Goal: Navigation & Orientation: Find specific page/section

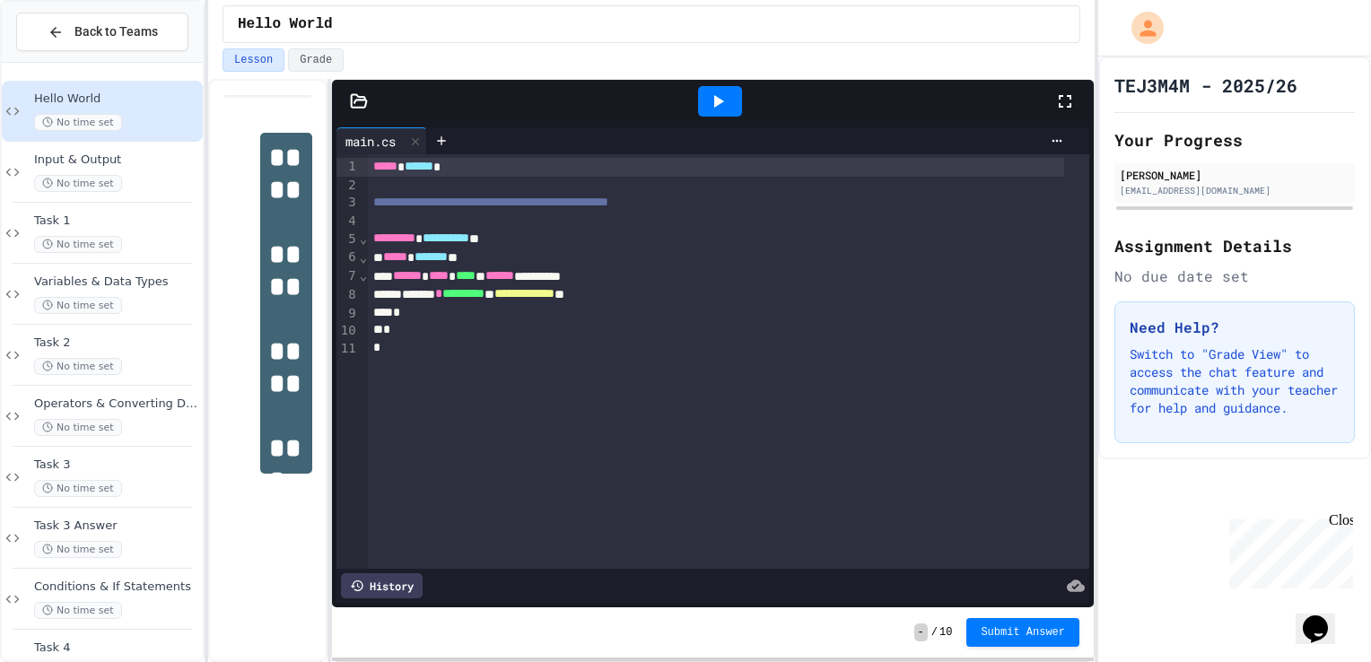
drag, startPoint x: 1062, startPoint y: 48, endPoint x: 194, endPoint y: 135, distance: 873.0
click at [1062, 48] on div "Lesson Grade" at bounding box center [652, 59] width 858 height 23
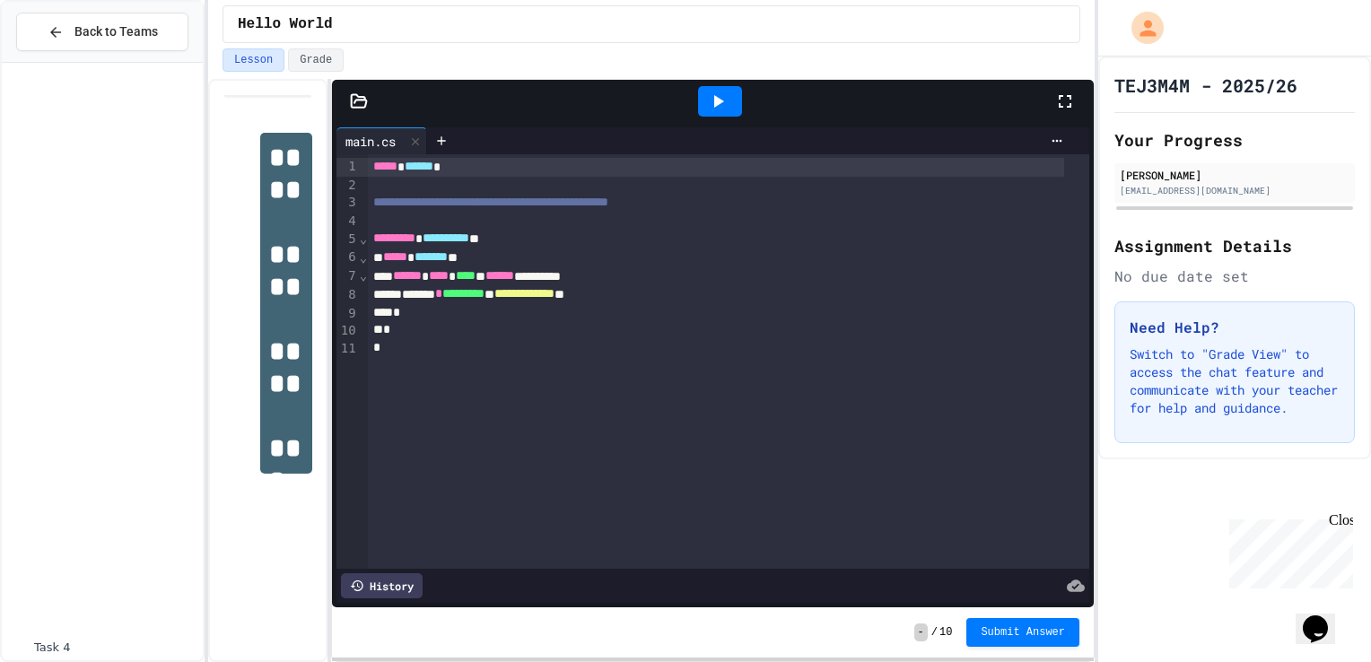
scroll to position [657, 0]
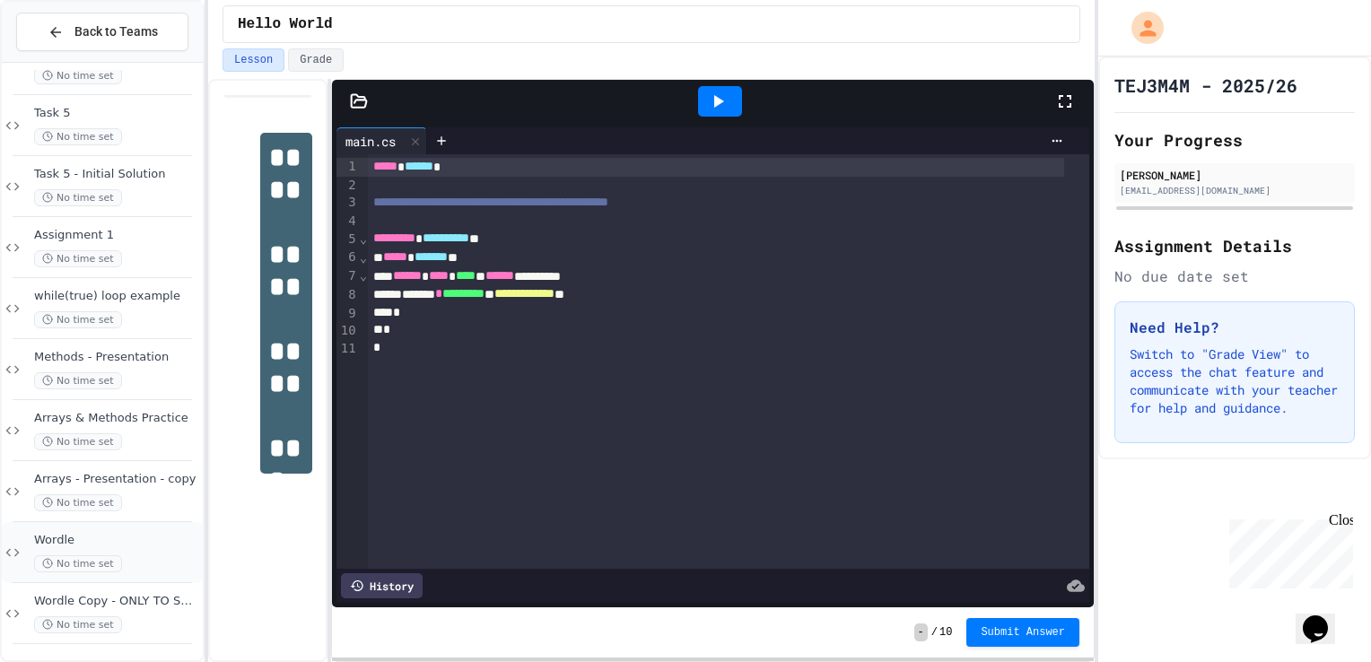
click at [142, 534] on span "Wordle" at bounding box center [116, 540] width 165 height 15
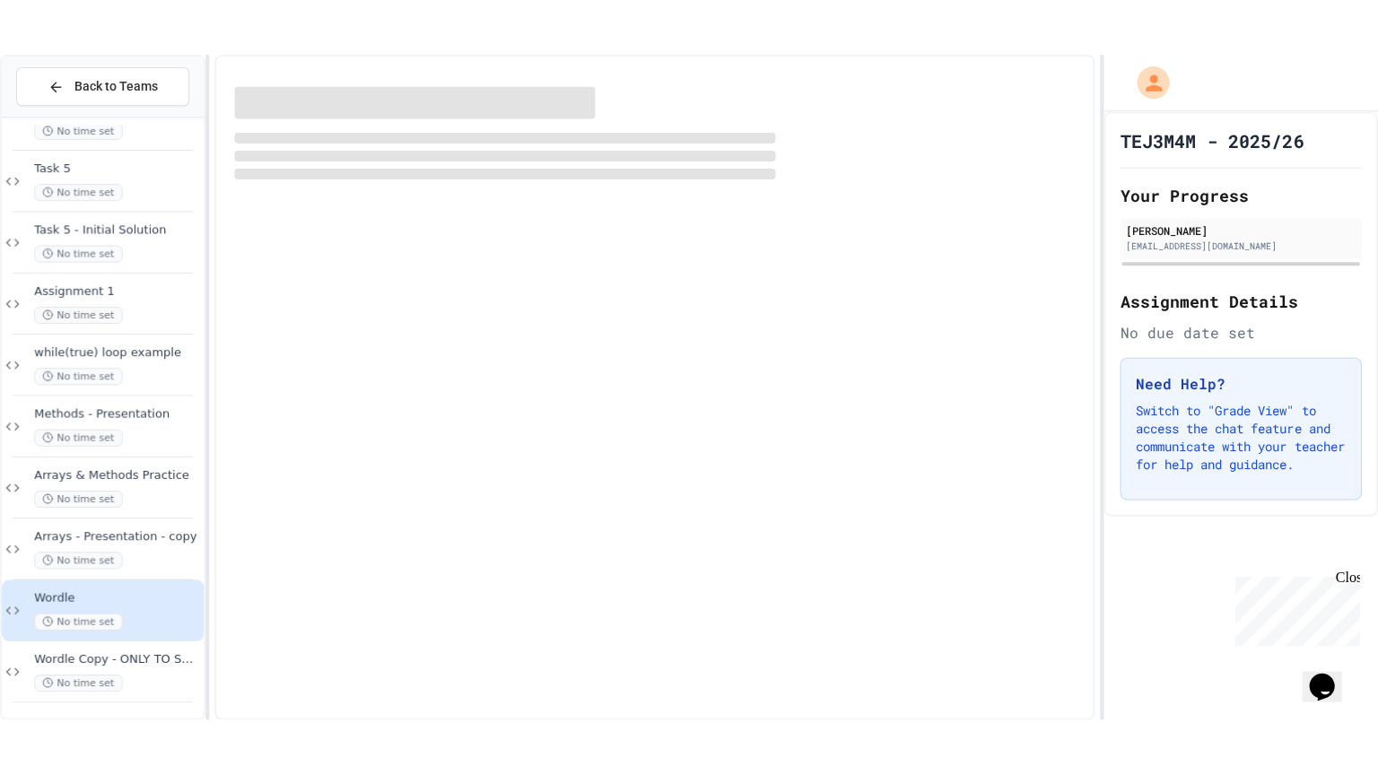
scroll to position [635, 0]
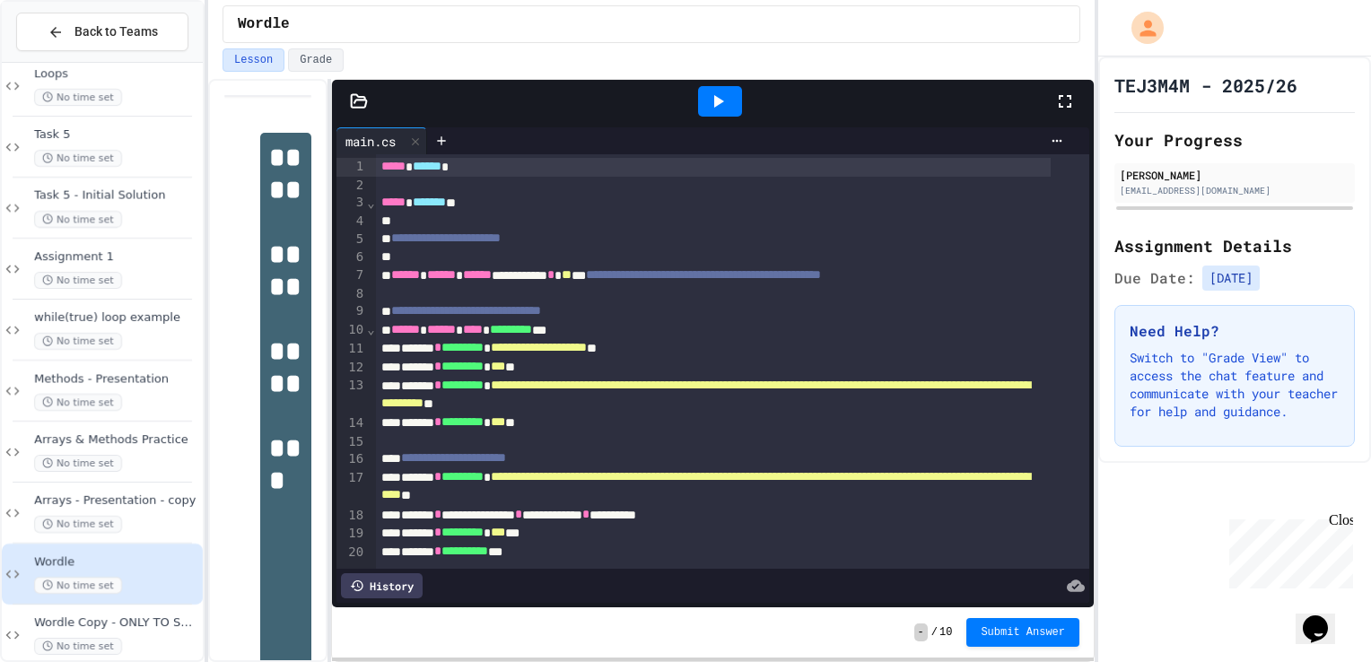
click at [1059, 93] on icon at bounding box center [1065, 102] width 22 height 22
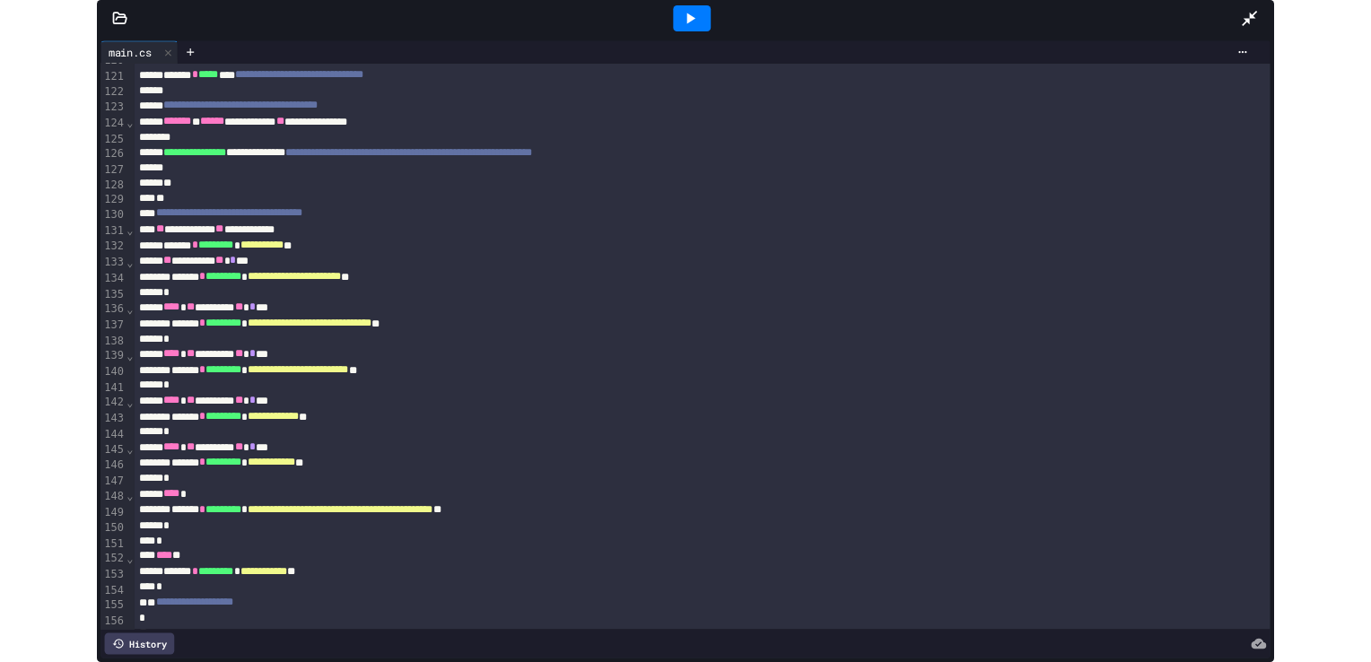
scroll to position [2241, 0]
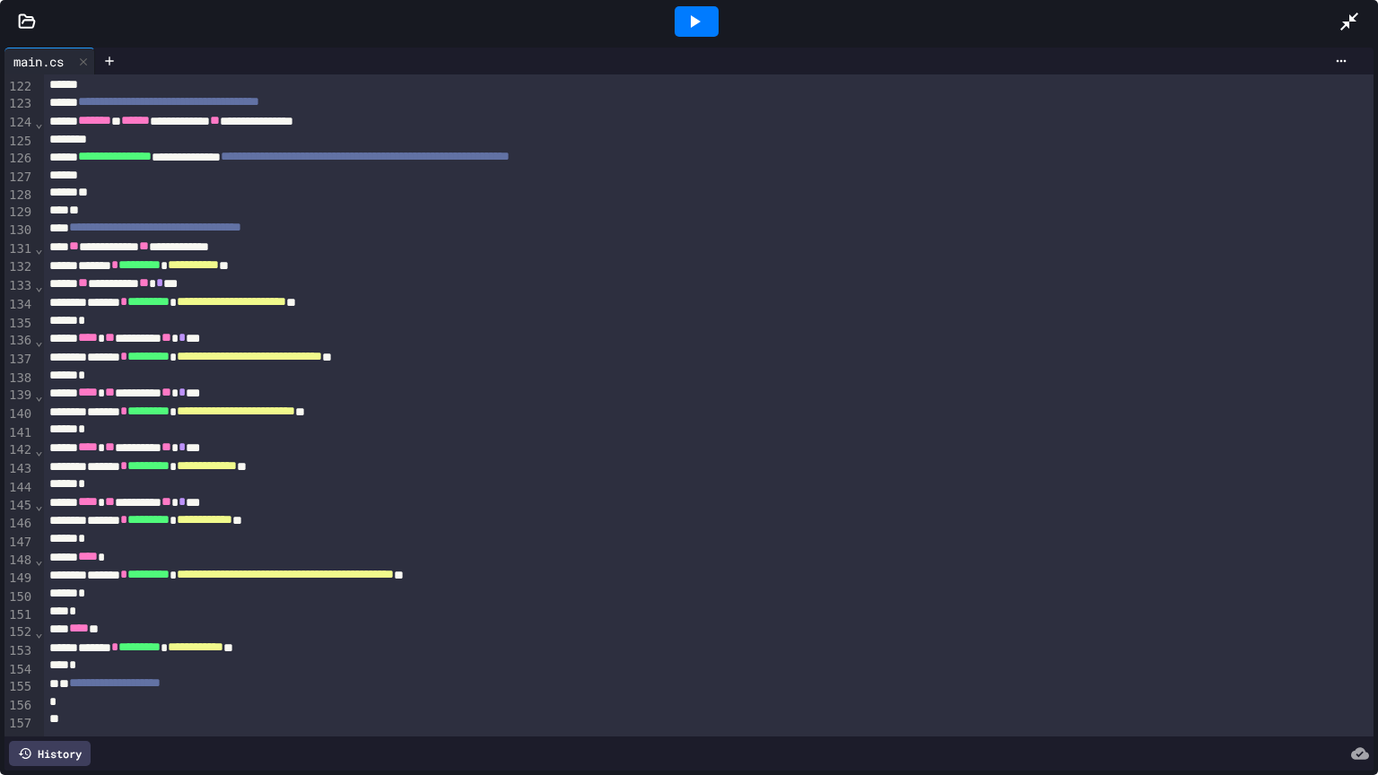
click at [1349, 18] on icon at bounding box center [1350, 22] width 22 height 22
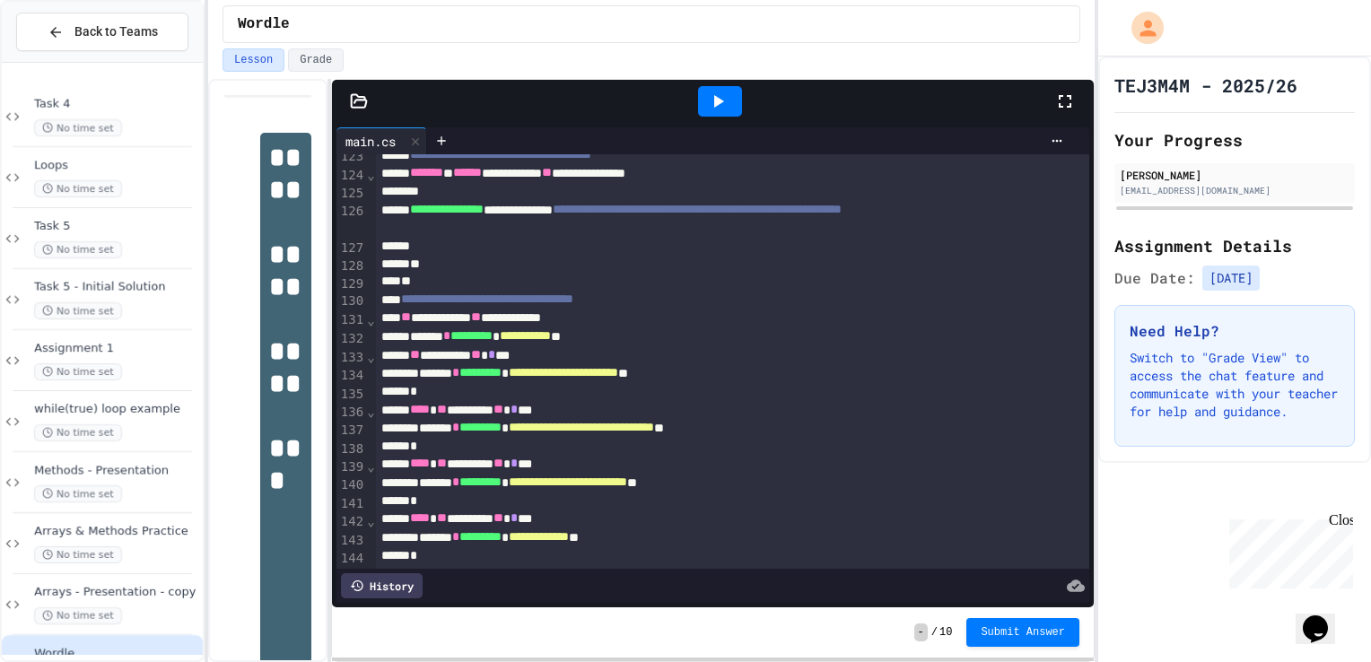
scroll to position [657, 0]
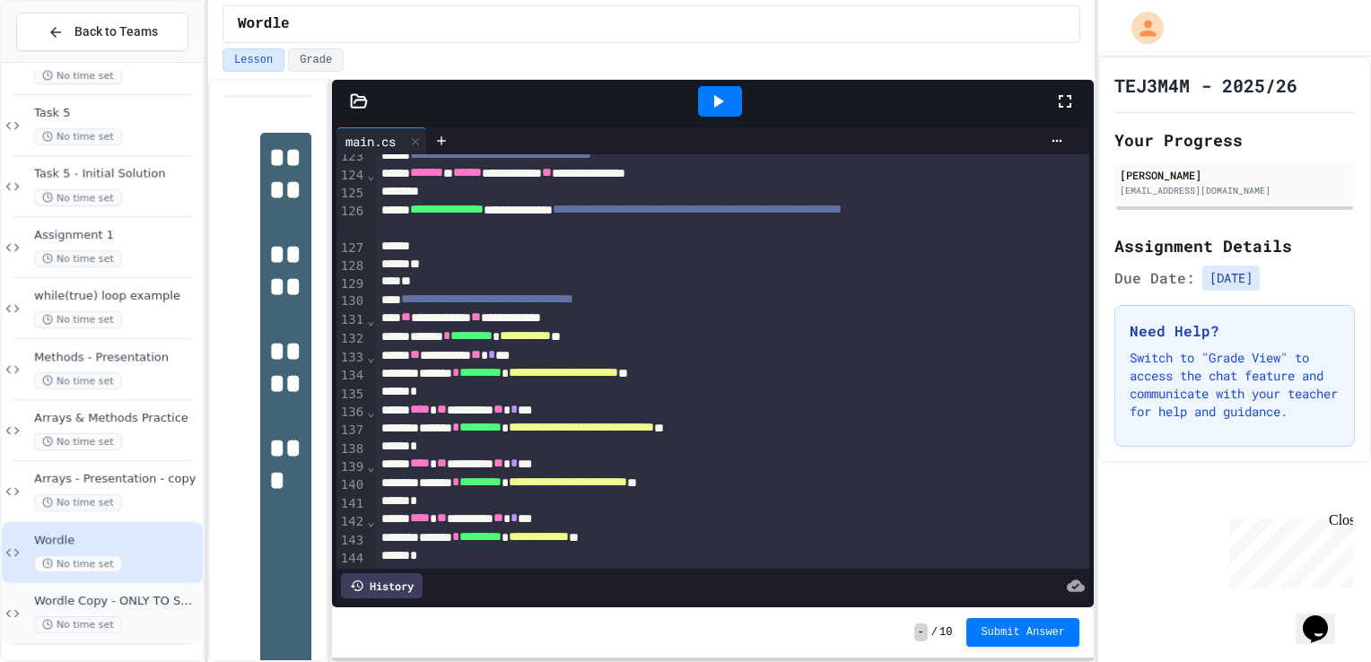
click at [124, 609] on div "Wordle Copy - ONLY TO SEE WHAT IT LOOKED LIKE AT THE START No time set" at bounding box center [116, 613] width 165 height 39
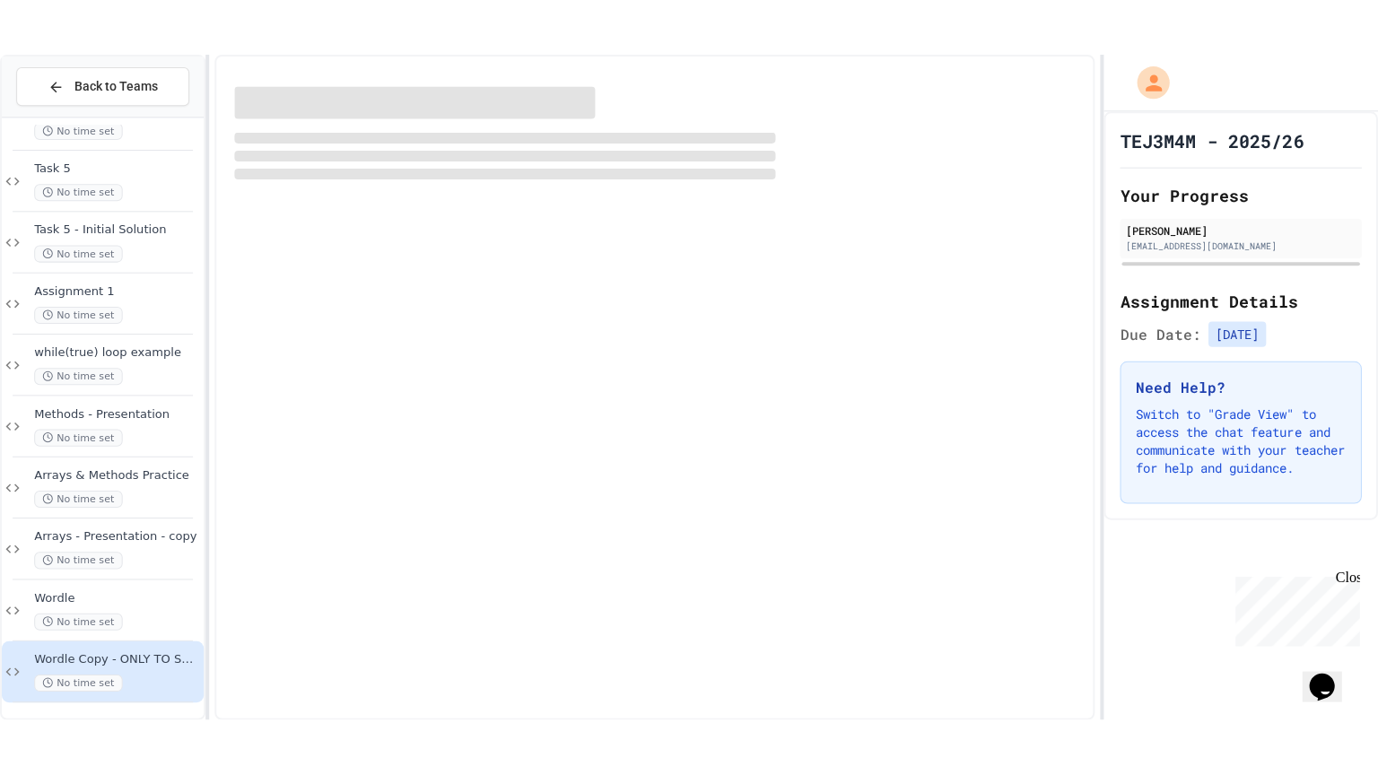
scroll to position [635, 0]
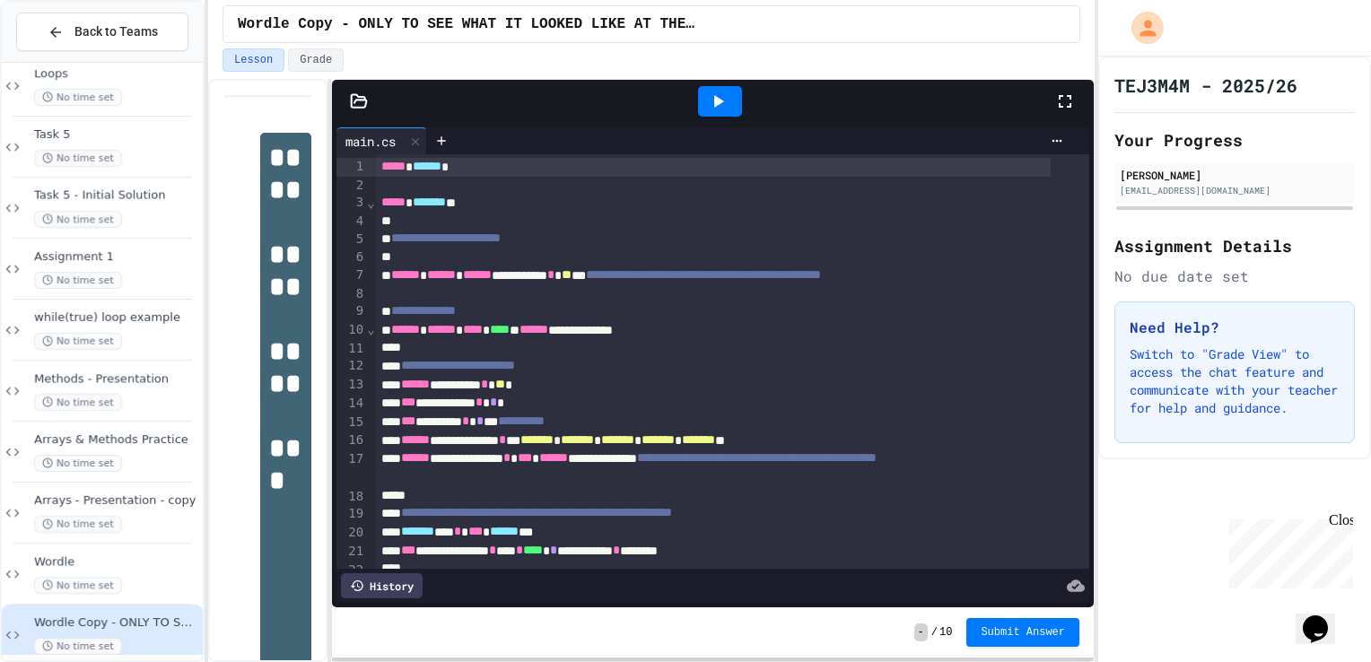
click at [1066, 105] on icon at bounding box center [1065, 102] width 22 height 22
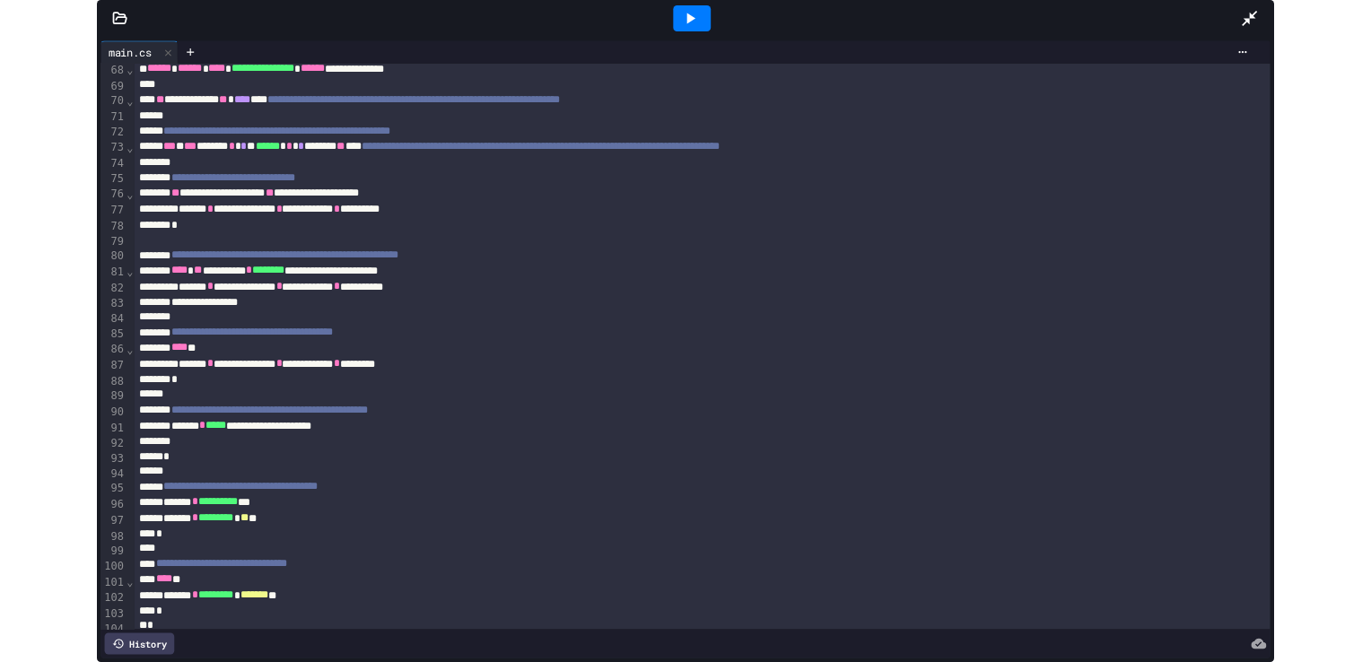
scroll to position [1303, 0]
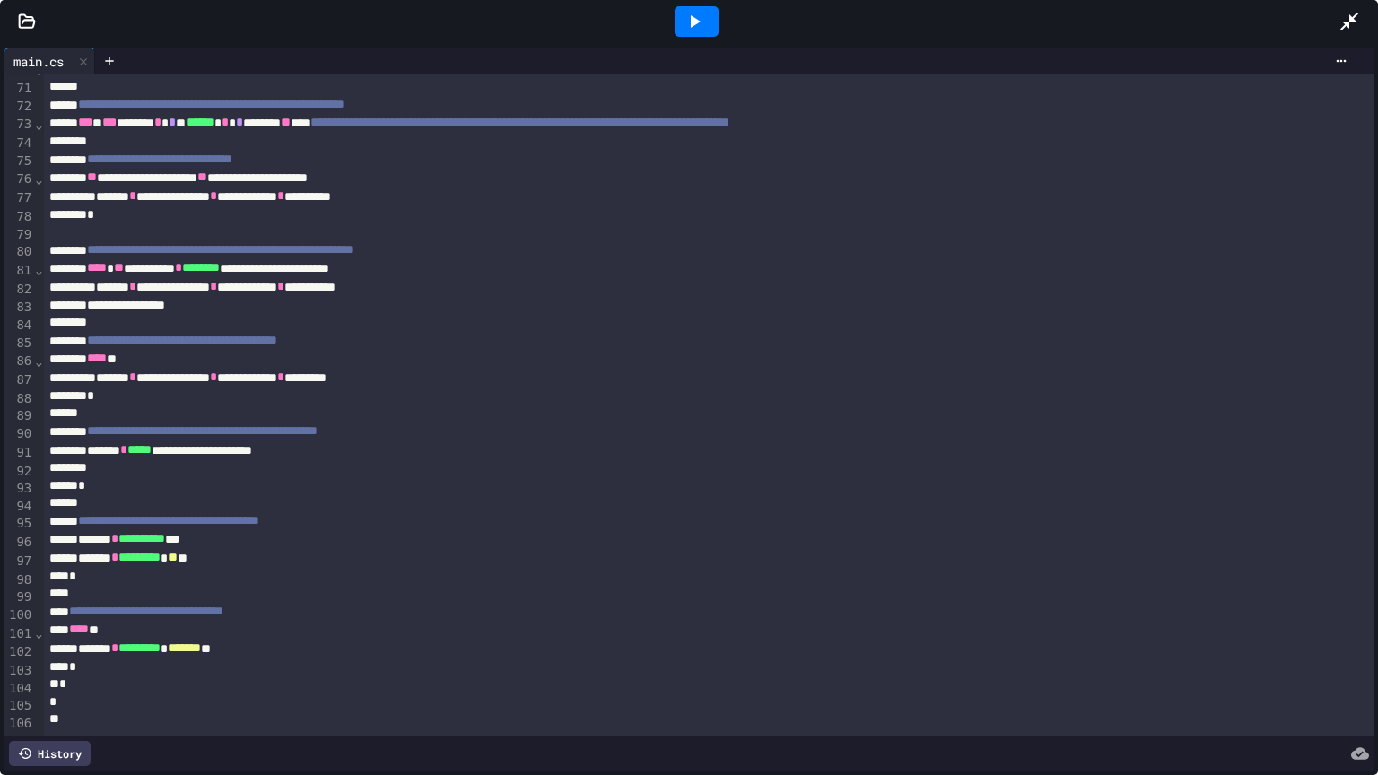
click at [1356, 18] on icon at bounding box center [1350, 22] width 22 height 22
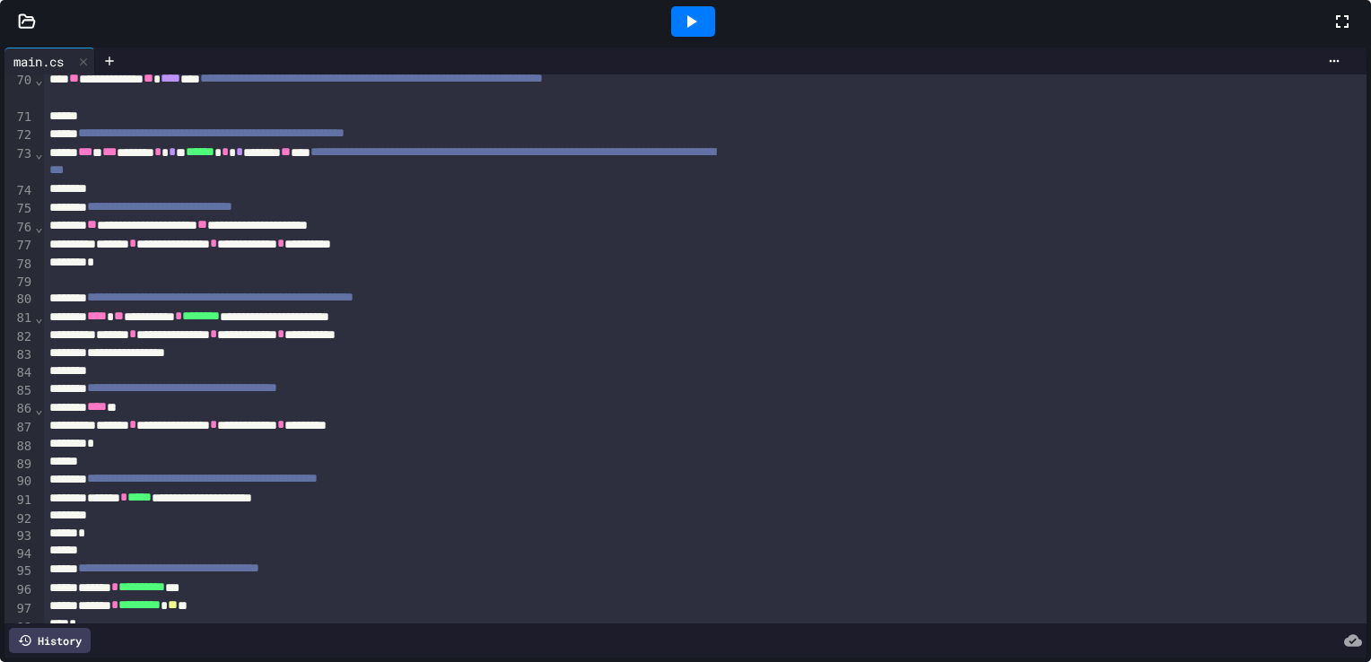
scroll to position [1358, 0]
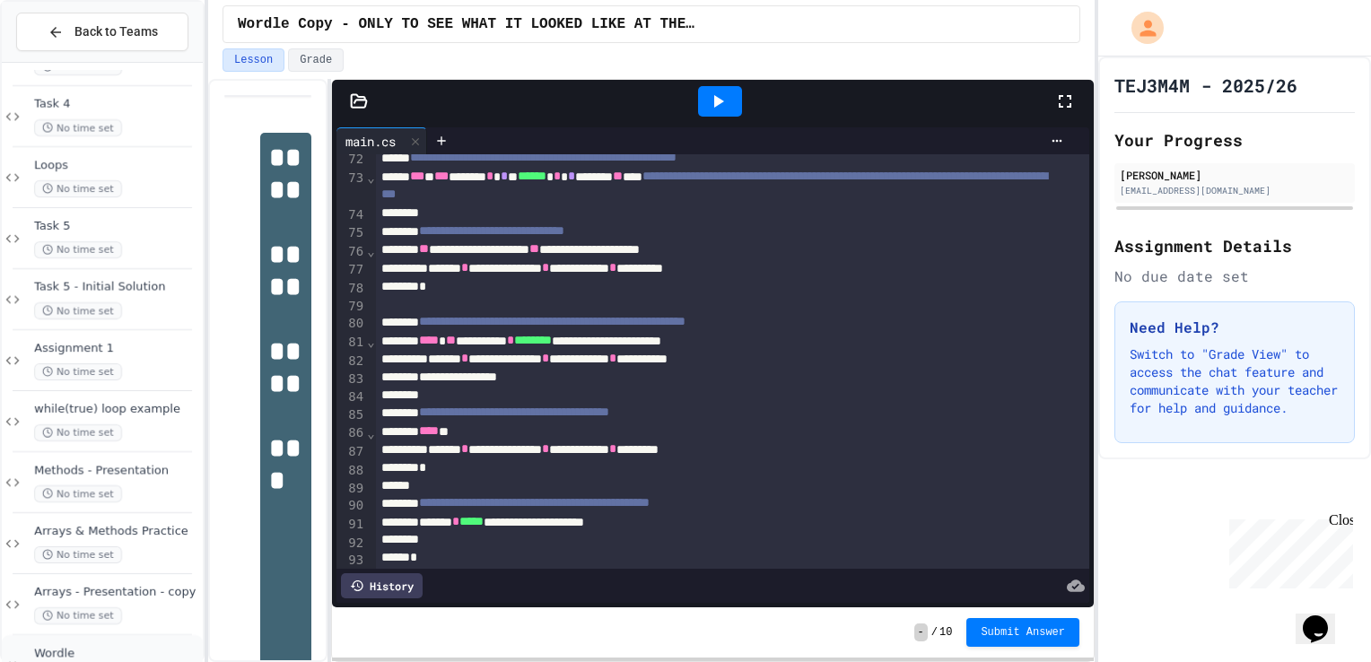
click at [83, 647] on span "Wordle" at bounding box center [116, 653] width 165 height 15
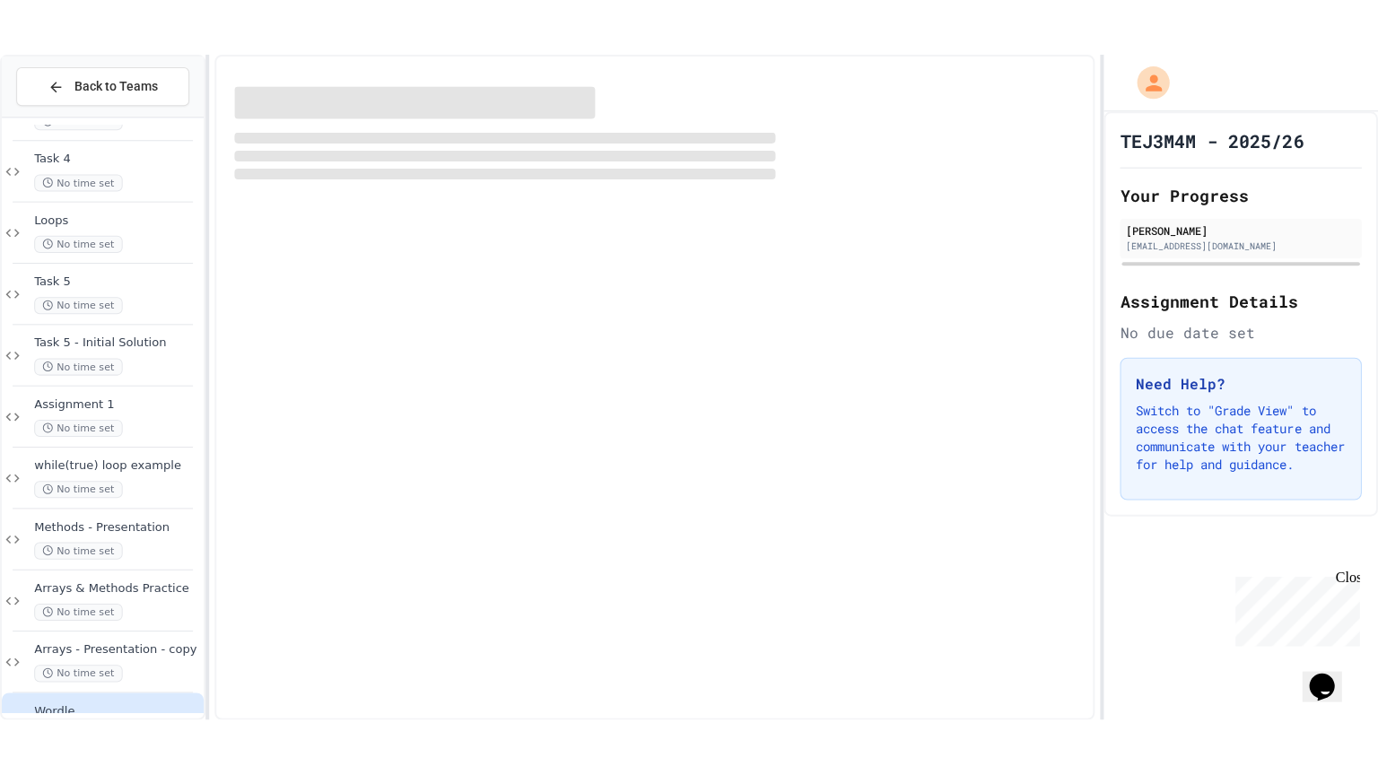
scroll to position [522, 0]
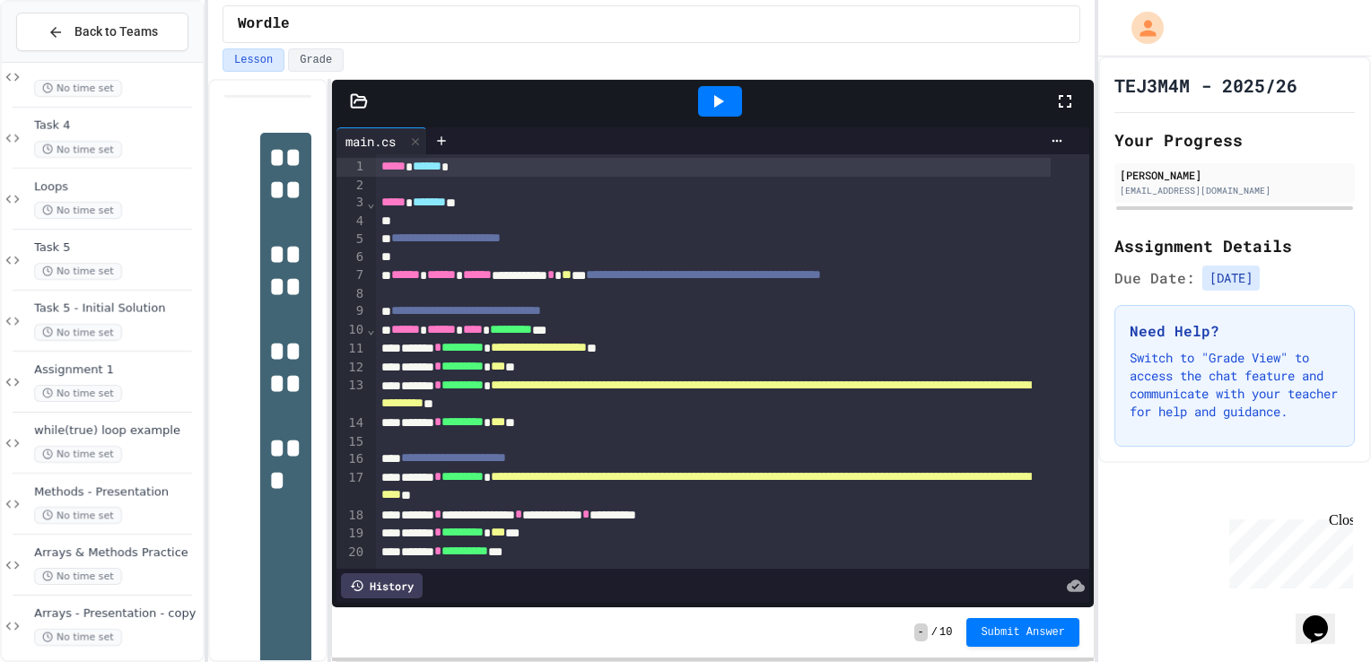
click at [1061, 100] on icon at bounding box center [1065, 102] width 22 height 22
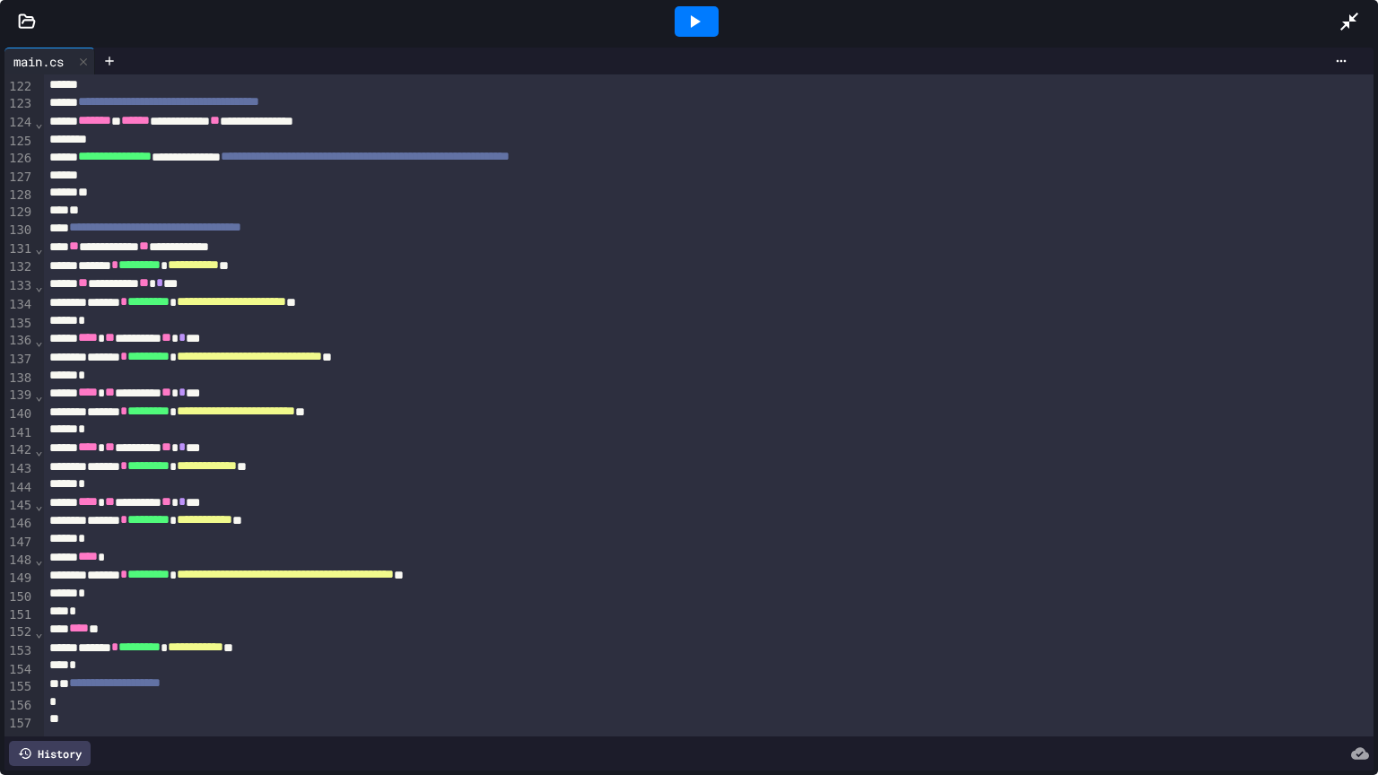
scroll to position [2241, 0]
click at [700, 24] on icon at bounding box center [695, 22] width 22 height 22
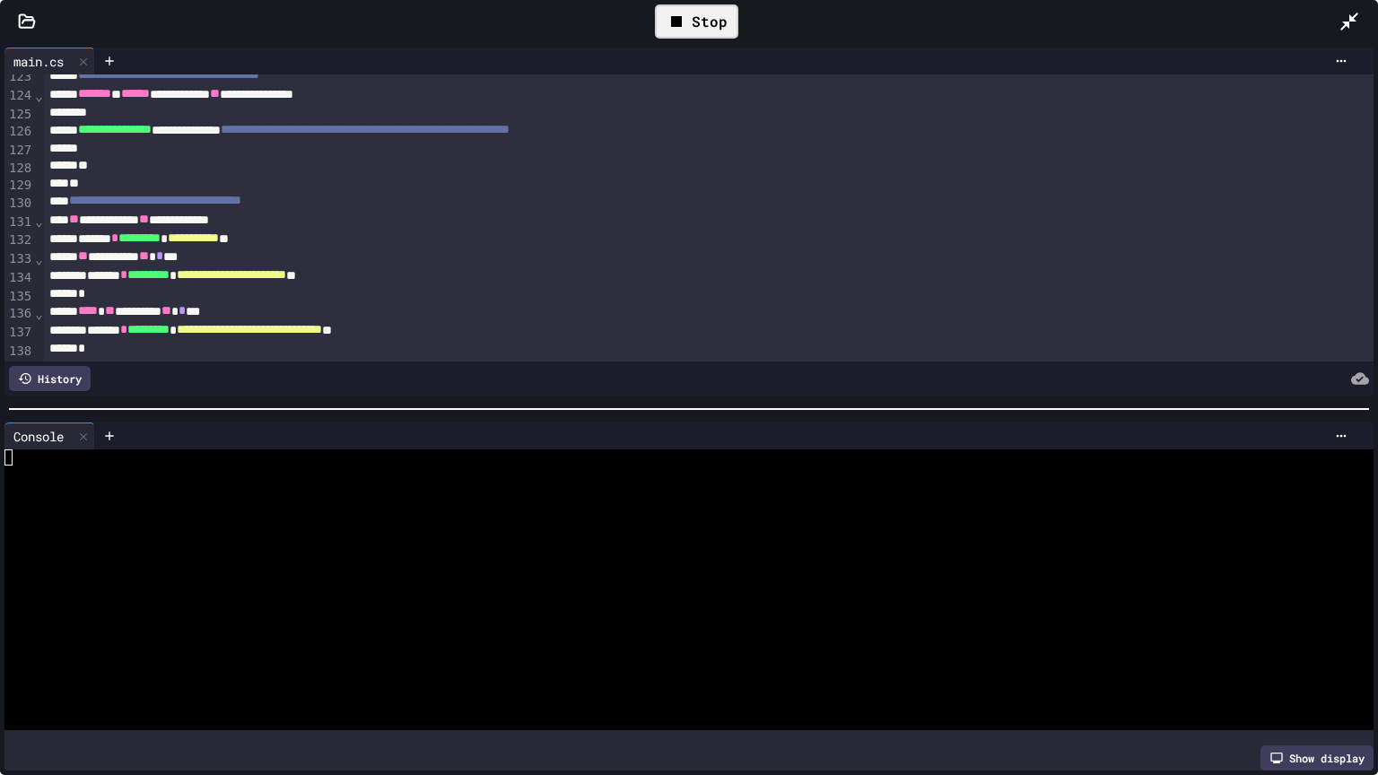
click at [42, 474] on div at bounding box center [674, 474] width 1340 height 16
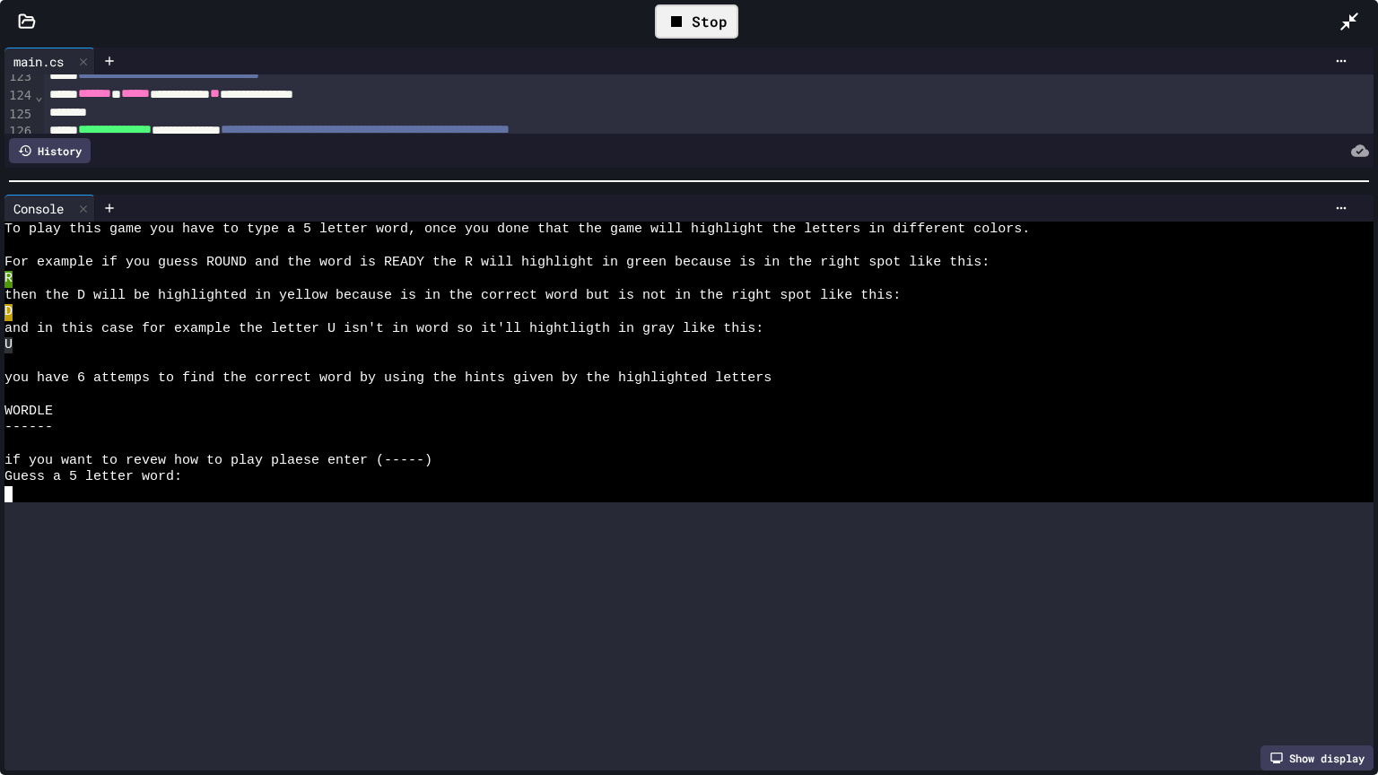
click at [558, 172] on div at bounding box center [689, 181] width 1378 height 18
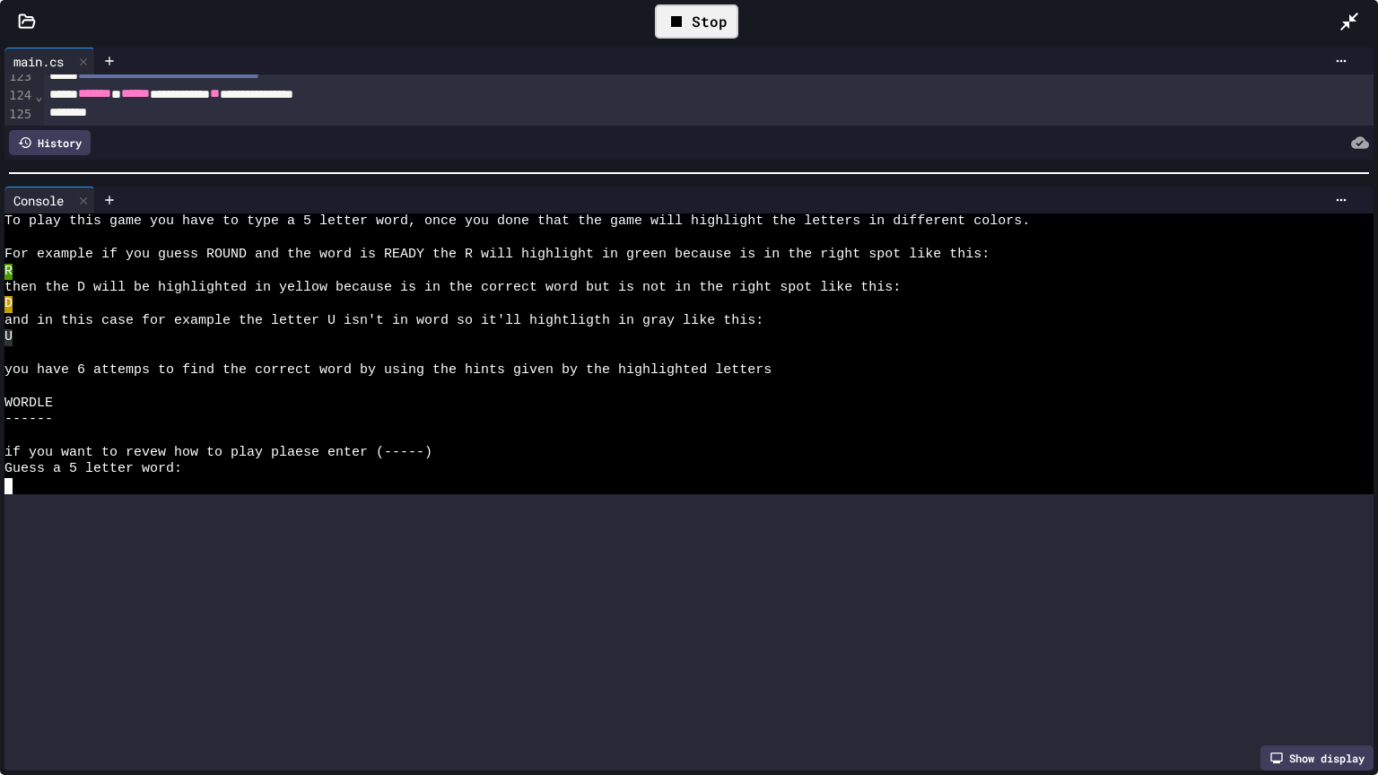
scroll to position [0, 0]
